Goal: Task Accomplishment & Management: Use online tool/utility

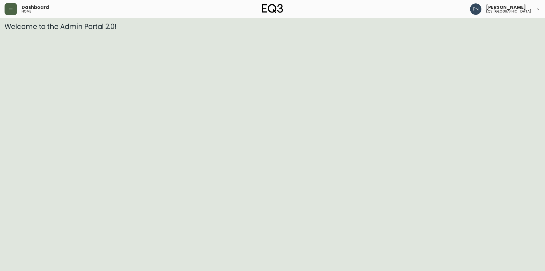
click at [15, 9] on button "button" at bounding box center [11, 9] width 12 height 12
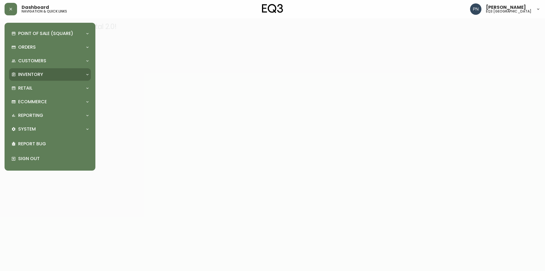
click at [34, 72] on p "Inventory" at bounding box center [30, 74] width 25 height 6
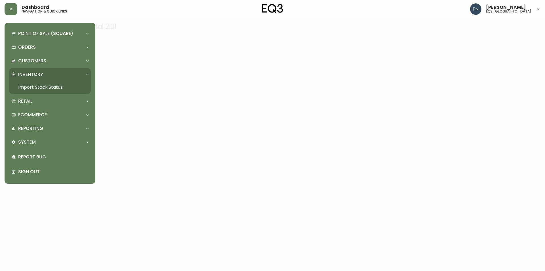
click at [35, 85] on link "Import Stock Status" at bounding box center [50, 87] width 82 height 13
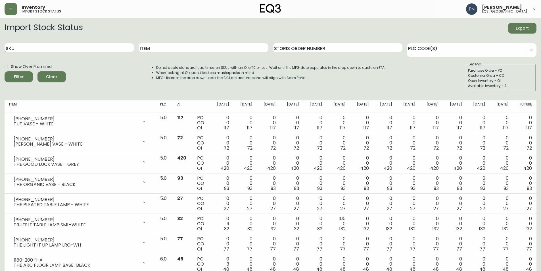
click at [87, 48] on input "SKU" at bounding box center [70, 47] width 130 height 9
paste input "[PHONE_NUMBER]"
type input "[PHONE_NUMBER]"
click at [5, 71] on button "Filter" at bounding box center [19, 76] width 28 height 11
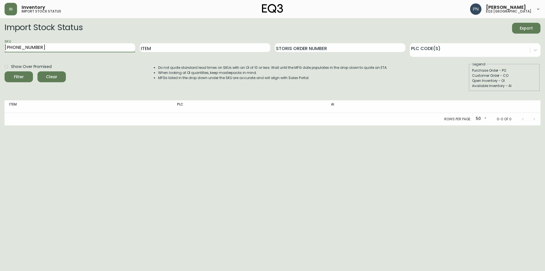
click at [89, 49] on input "[PHONE_NUMBER]" at bounding box center [70, 47] width 131 height 9
